Goal: Find contact information: Find contact information

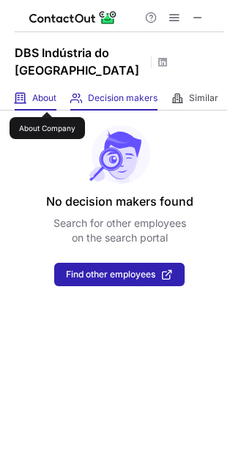
click at [47, 99] on span "About" at bounding box center [44, 98] width 24 height 12
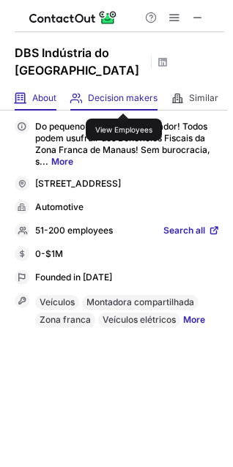
click at [124, 100] on span "Decision makers" at bounding box center [123, 98] width 70 height 12
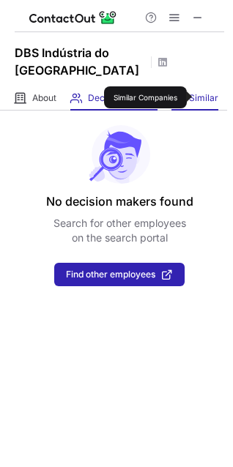
click at [198, 97] on span "Similar" at bounding box center [203, 98] width 29 height 12
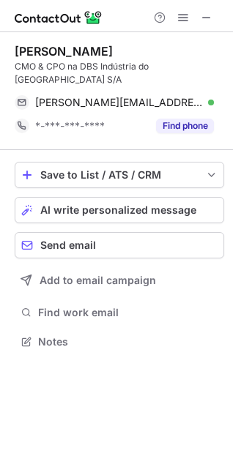
scroll to position [318, 233]
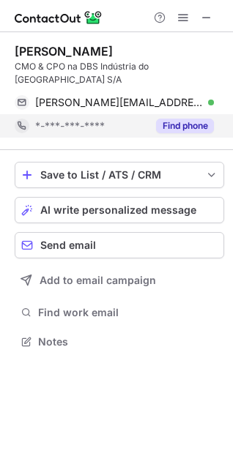
click at [173, 119] on button "Find phone" at bounding box center [185, 126] width 58 height 15
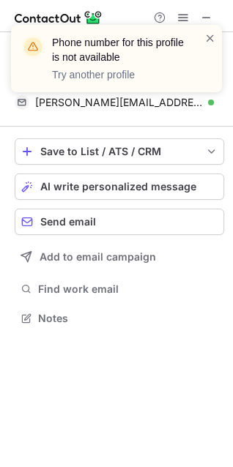
scroll to position [295, 233]
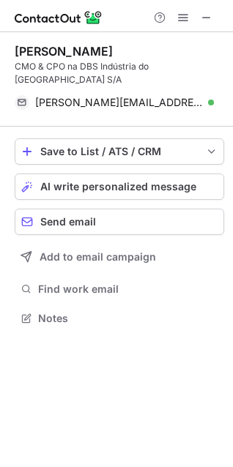
click at [210, 34] on span at bounding box center [210, 38] width 12 height 15
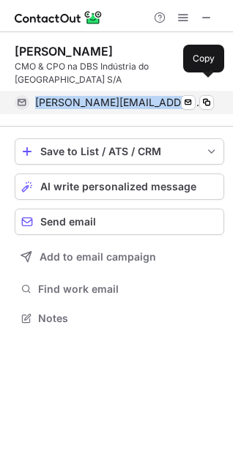
drag, startPoint x: 35, startPoint y: 89, endPoint x: 163, endPoint y: 91, distance: 128.1
click at [163, 96] on span "[PERSON_NAME][EMAIL_ADDRESS][DOMAIN_NAME]" at bounding box center [119, 102] width 168 height 13
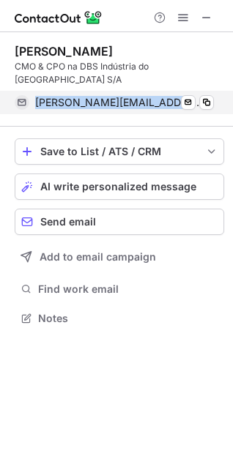
copy span "[PERSON_NAME][EMAIL_ADDRESS][DOMAIN_NAME]"
